Goal: Information Seeking & Learning: Learn about a topic

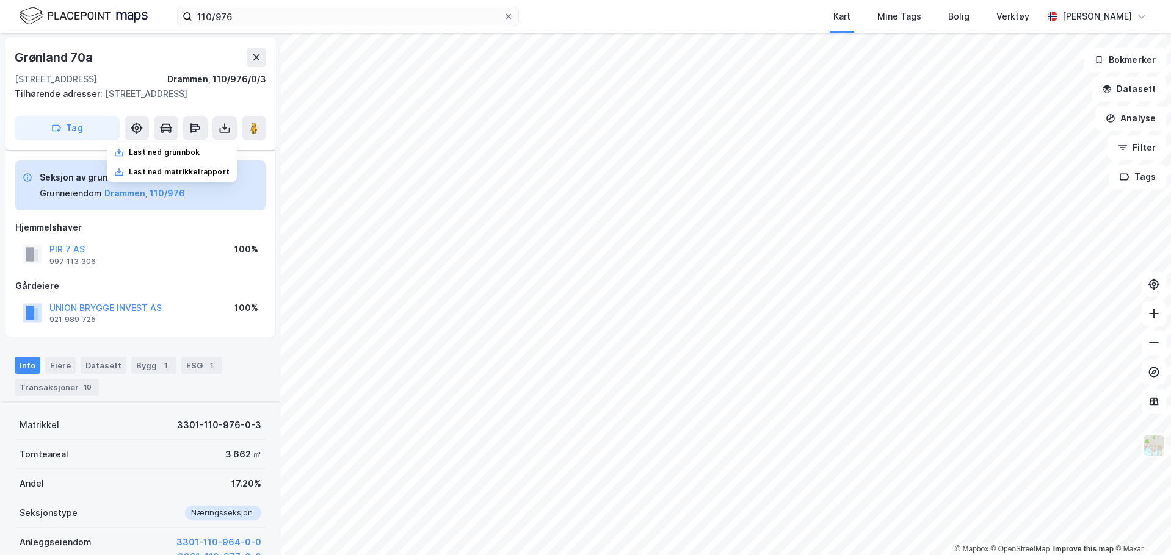
scroll to position [231, 0]
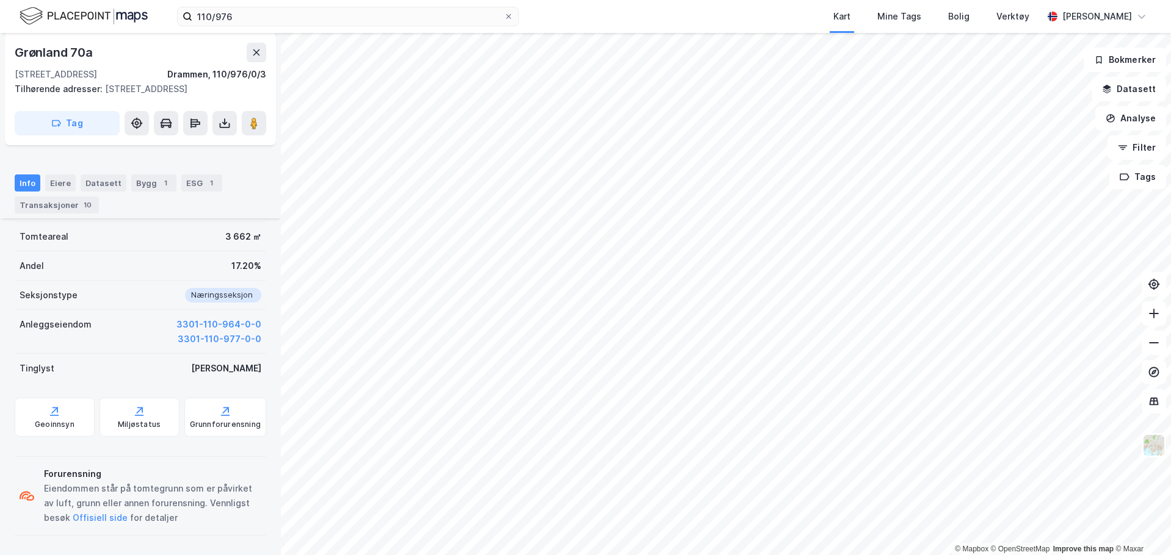
click at [160, 96] on div "Tilhørende adresser: [STREET_ADDRESS]" at bounding box center [136, 89] width 242 height 15
click at [1138, 125] on button "Analyse" at bounding box center [1130, 118] width 71 height 24
click at [1138, 121] on button "Analyse" at bounding box center [1130, 118] width 71 height 24
click at [1131, 96] on button "Datasett" at bounding box center [1128, 89] width 74 height 24
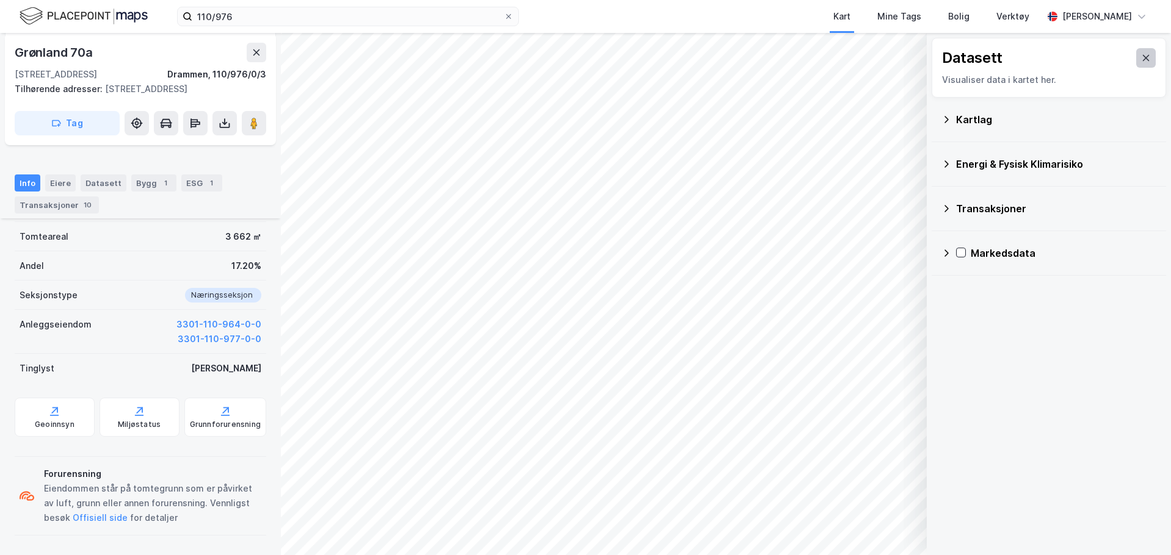
click at [1141, 61] on icon at bounding box center [1146, 58] width 10 height 10
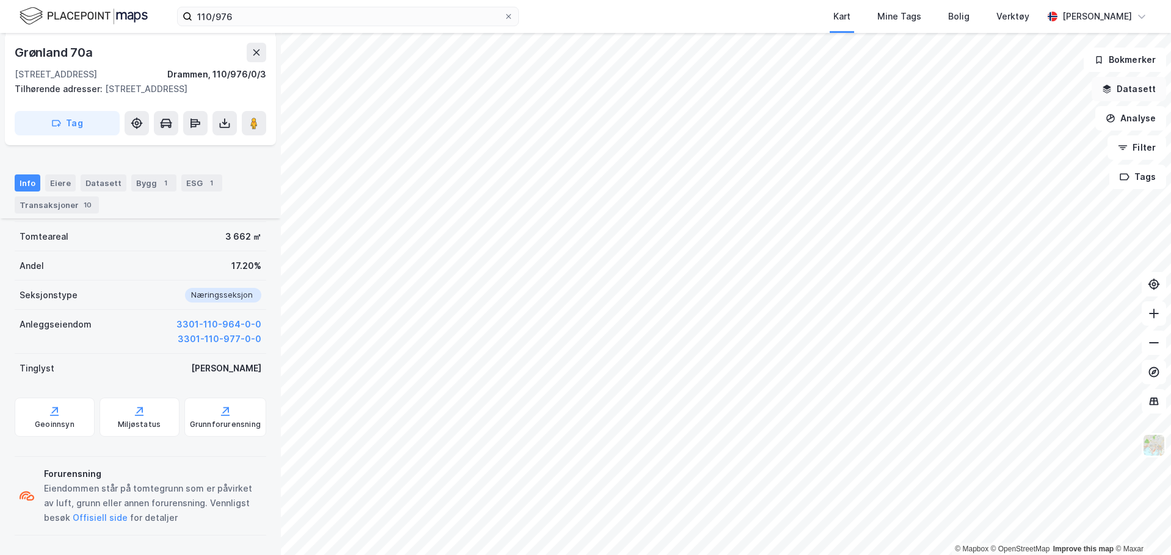
click at [1132, 93] on button "Datasett" at bounding box center [1128, 89] width 74 height 24
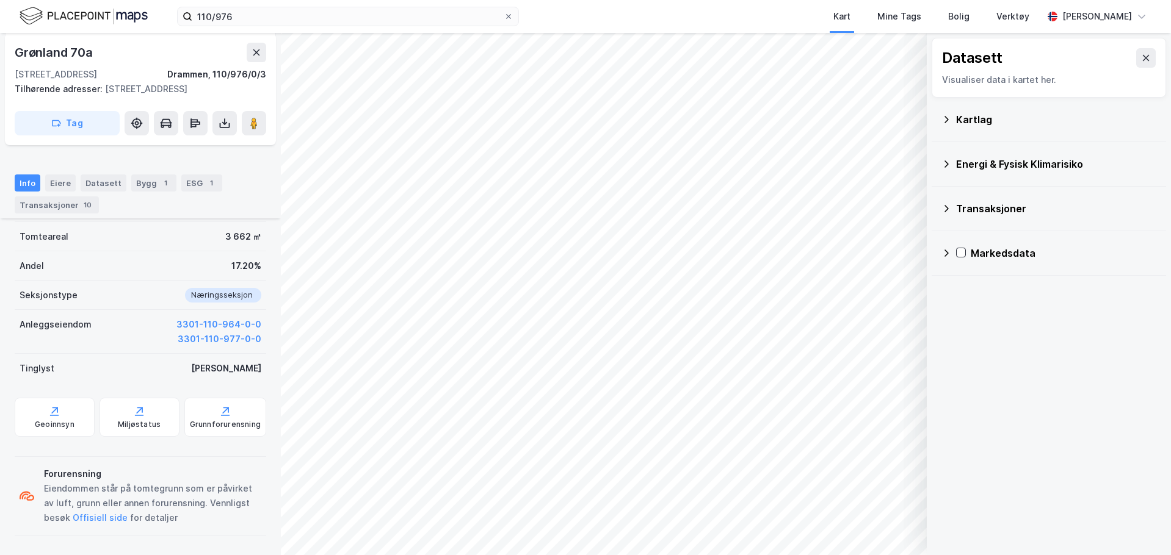
click at [944, 130] on div "Kartlag" at bounding box center [1048, 119] width 215 height 29
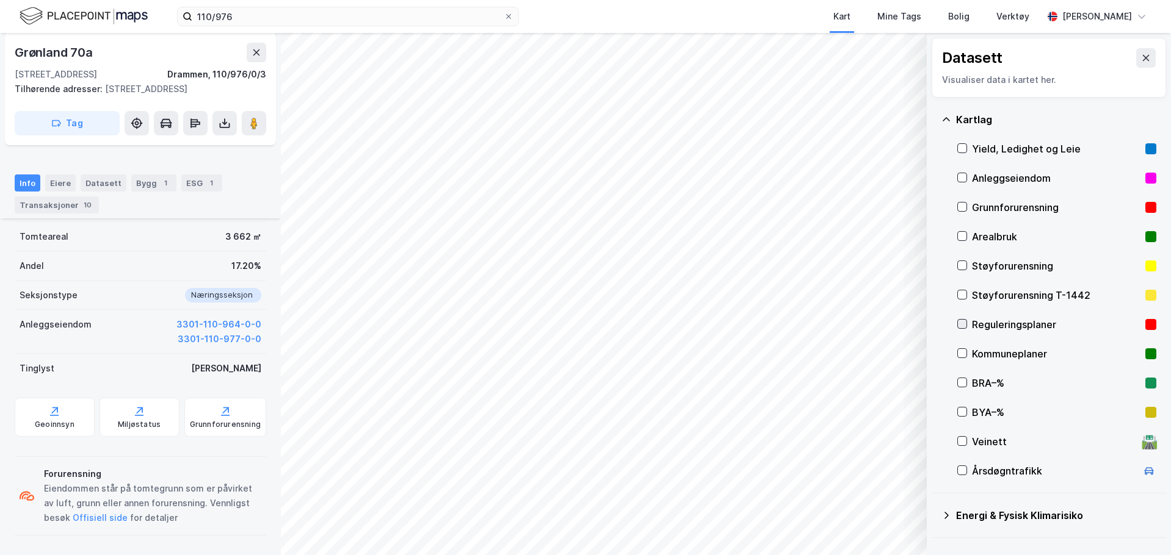
click at [959, 323] on icon at bounding box center [962, 324] width 9 height 9
click at [962, 322] on icon at bounding box center [962, 324] width 9 height 9
